Goal: Use online tool/utility: Utilize a website feature to perform a specific function

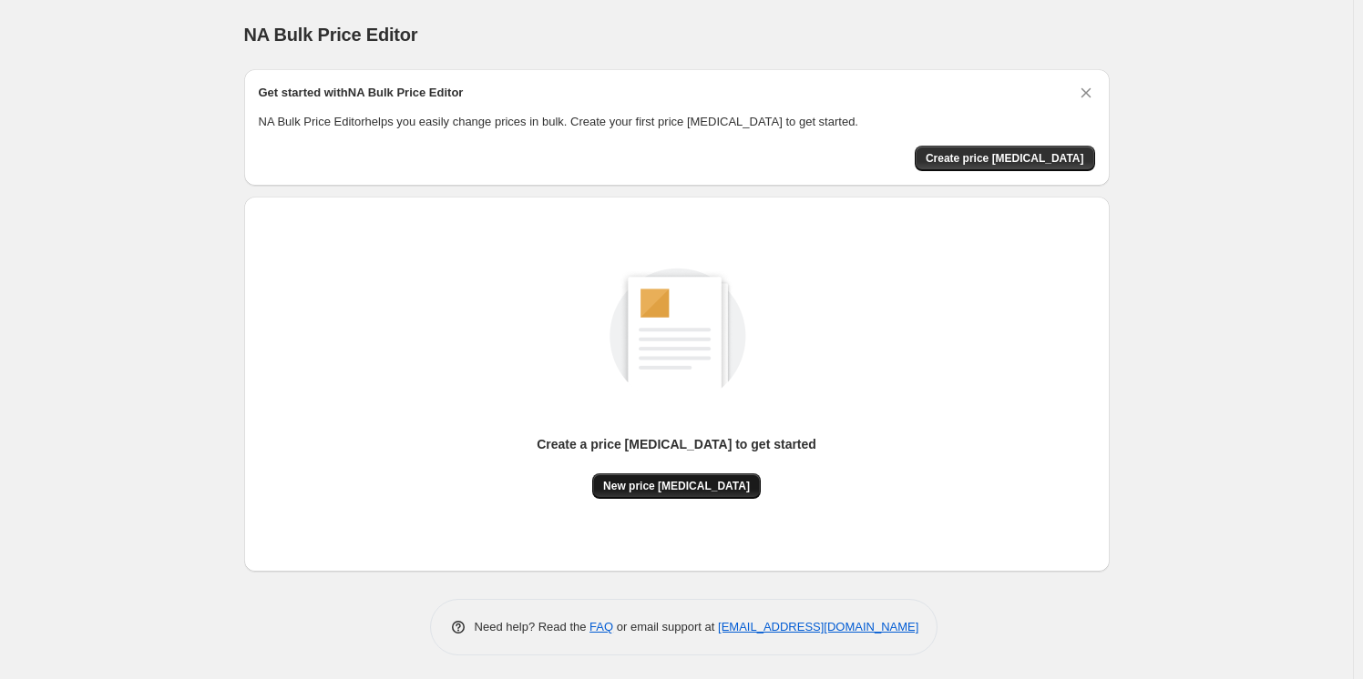
click at [695, 493] on button "New price [MEDICAL_DATA]" at bounding box center [676, 487] width 168 height 26
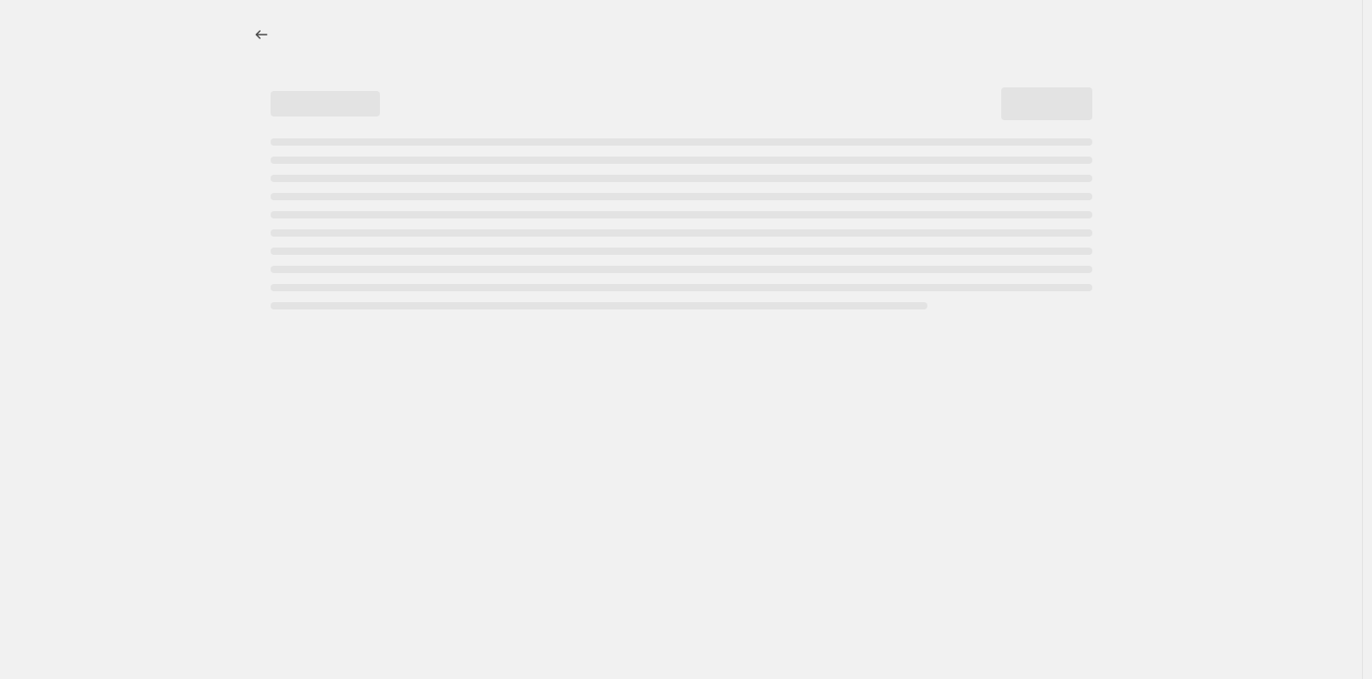
select select "percentage"
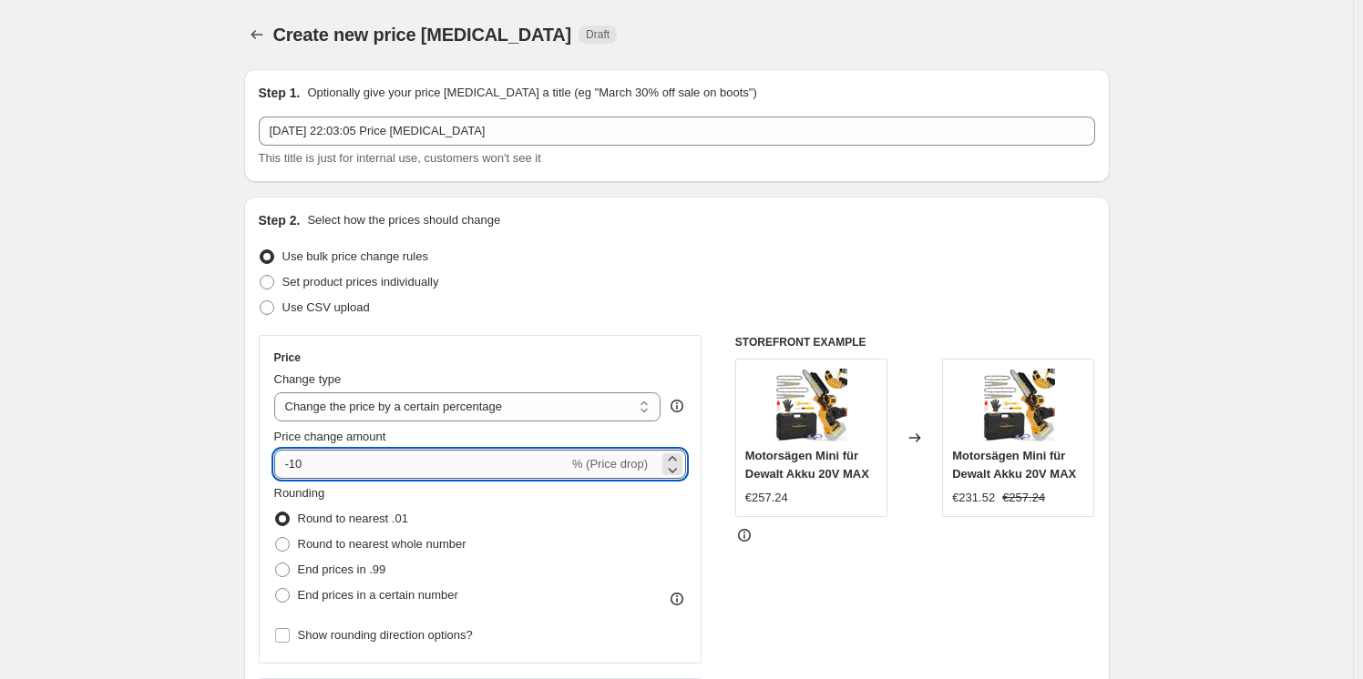
click at [380, 477] on input "-10" at bounding box center [421, 464] width 294 height 29
type input "-1"
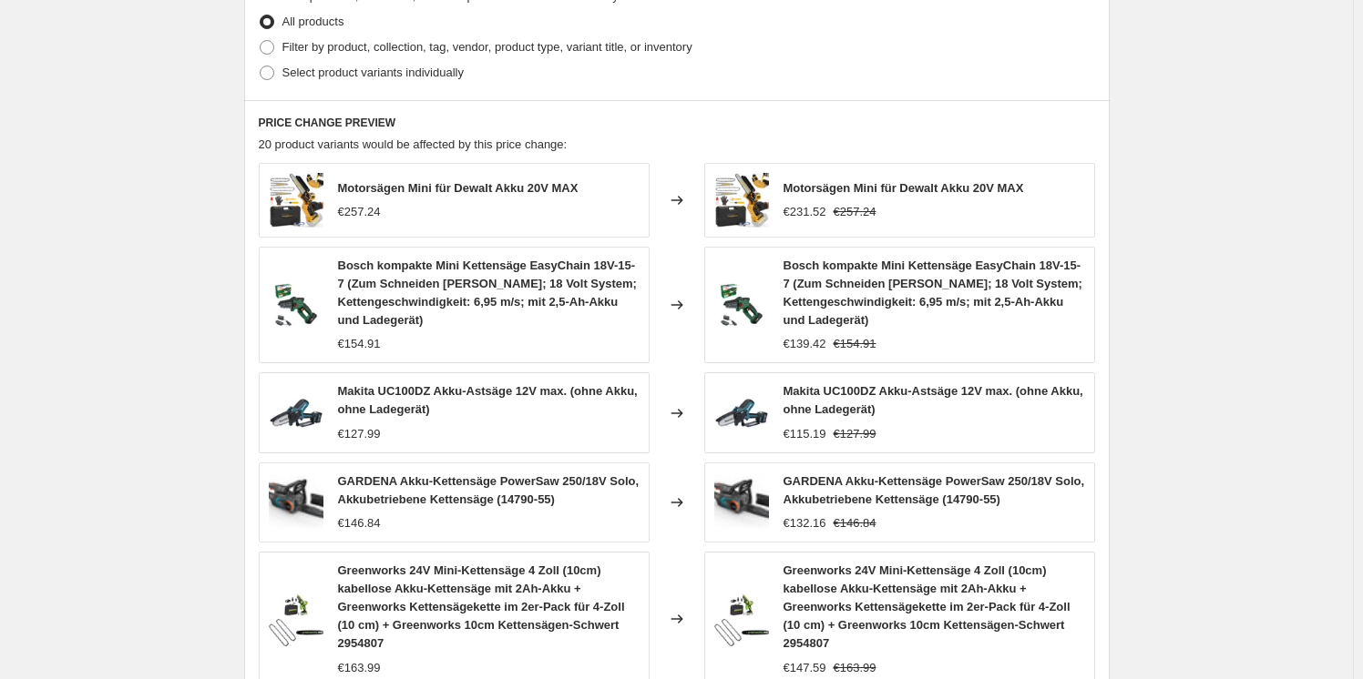
scroll to position [1254, 0]
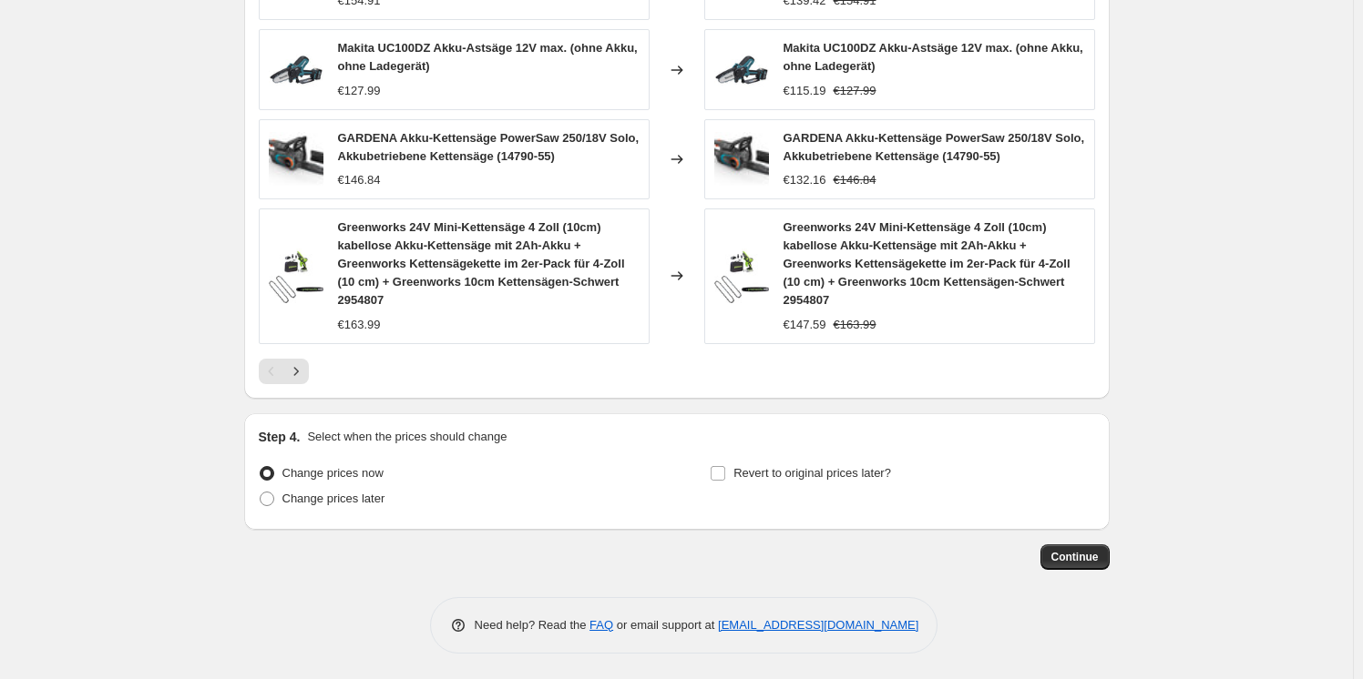
type input "-30"
click at [1089, 555] on span "Continue" at bounding box center [1074, 557] width 47 height 15
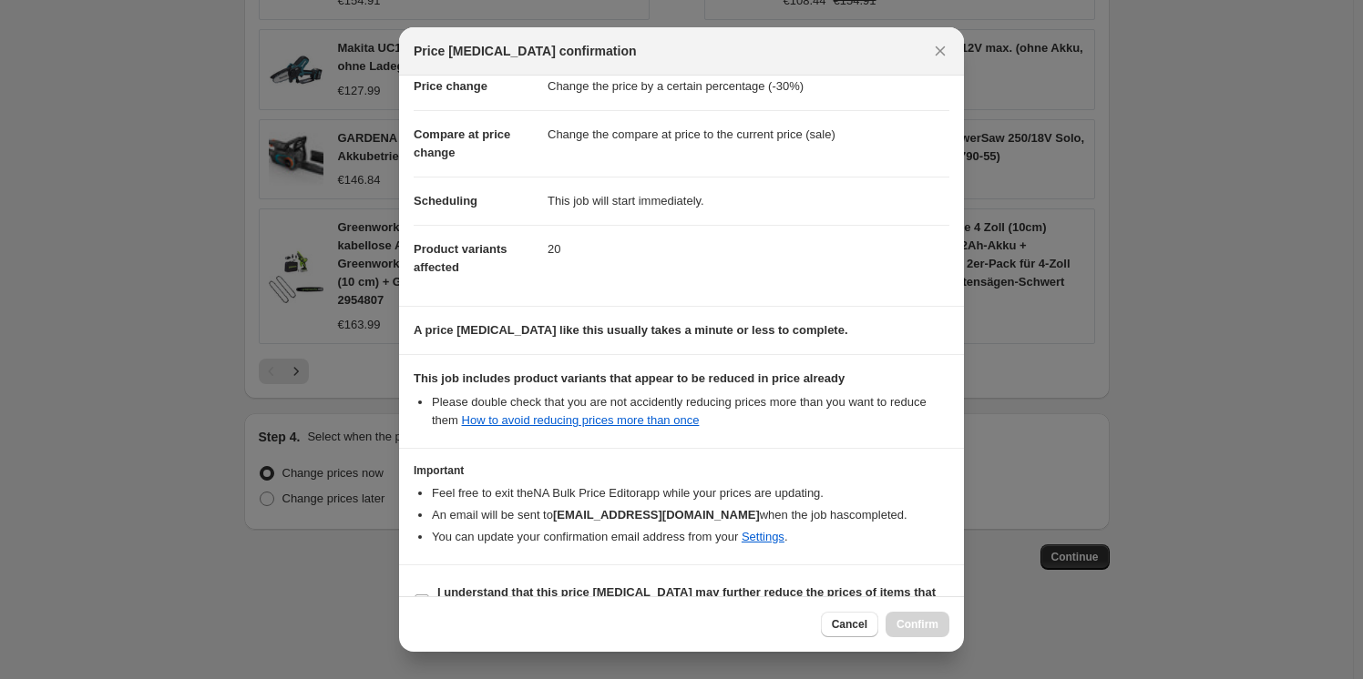
scroll to position [86, 0]
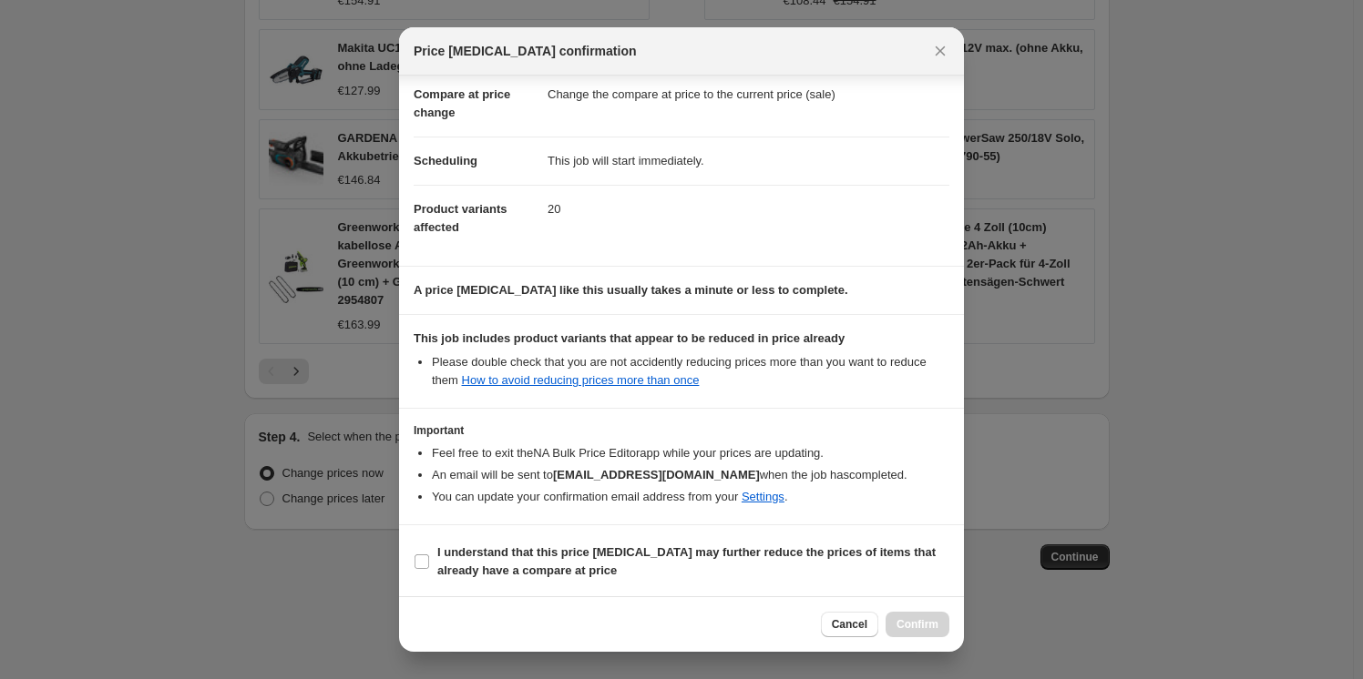
click at [411, 553] on section "I understand that this price [MEDICAL_DATA] may further reduce the prices of it…" at bounding box center [681, 562] width 565 height 73
click at [418, 556] on input "I understand that this price [MEDICAL_DATA] may further reduce the prices of it…" at bounding box center [421, 562] width 15 height 15
checkbox input "true"
click at [914, 620] on span "Confirm" at bounding box center [917, 625] width 42 height 15
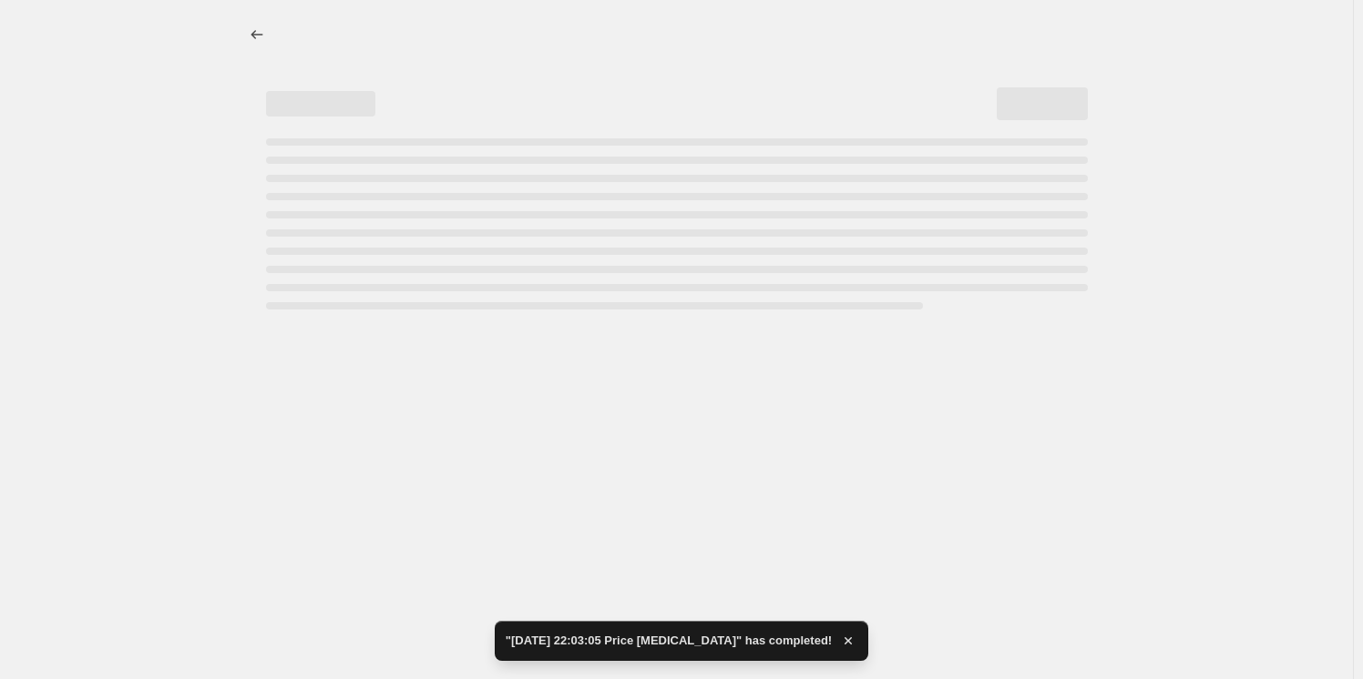
select select "percentage"
